Goal: Find specific page/section

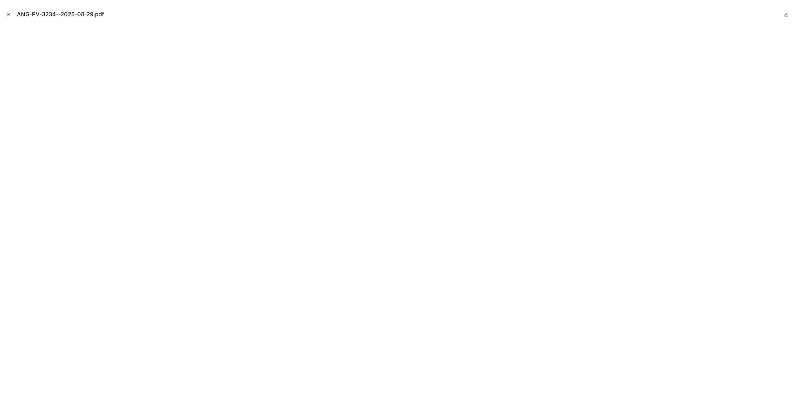
click at [9, 15] on icon "Close modal" at bounding box center [8, 14] width 4 height 4
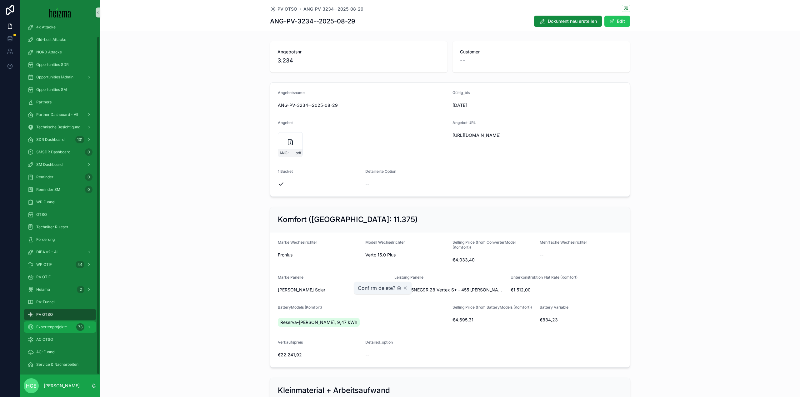
scroll to position [12, 0]
click at [51, 297] on span "PV-Funnel" at bounding box center [45, 298] width 18 height 5
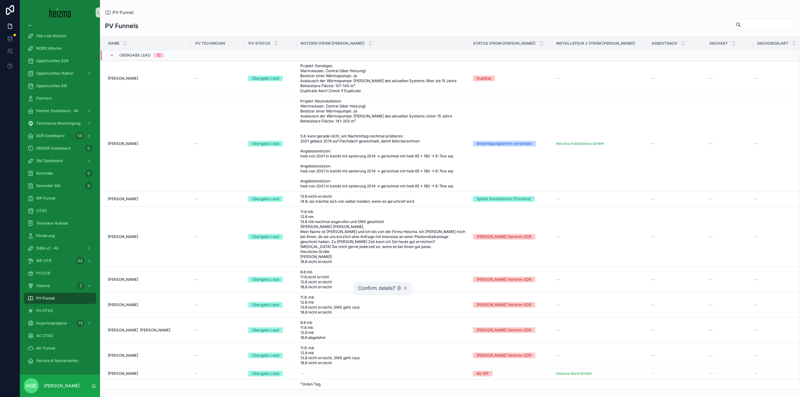
click at [764, 26] on input "scrollable content" at bounding box center [766, 24] width 51 height 9
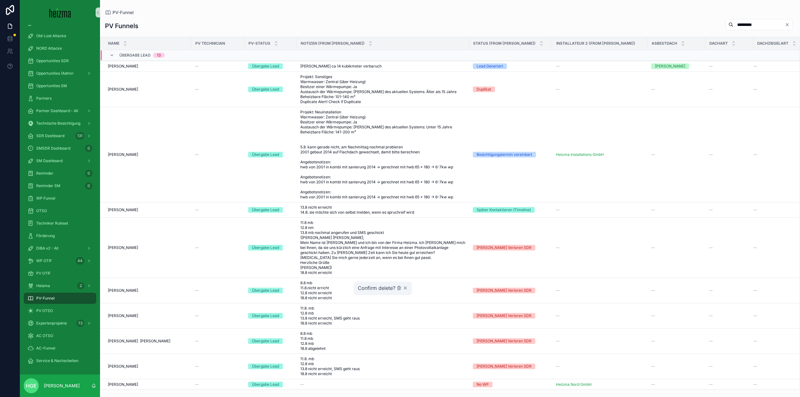
type input "*********"
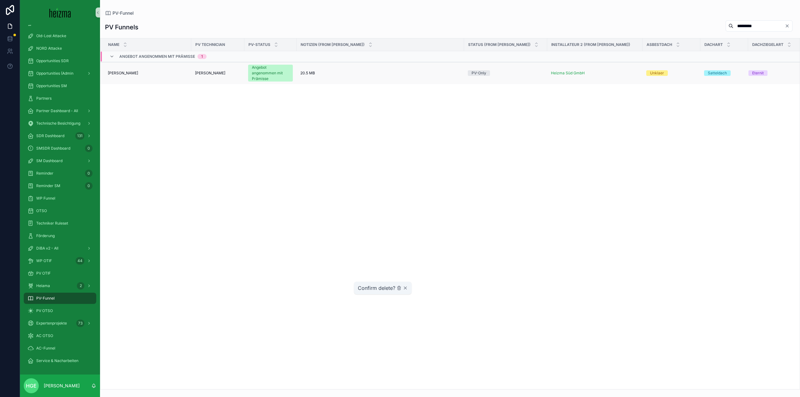
click at [138, 74] on span "[PERSON_NAME]" at bounding box center [123, 73] width 30 height 5
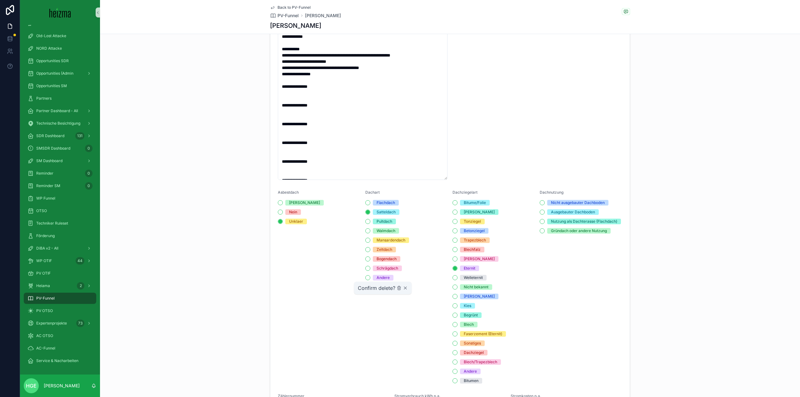
scroll to position [344, 0]
